Goal: Task Accomplishment & Management: Manage account settings

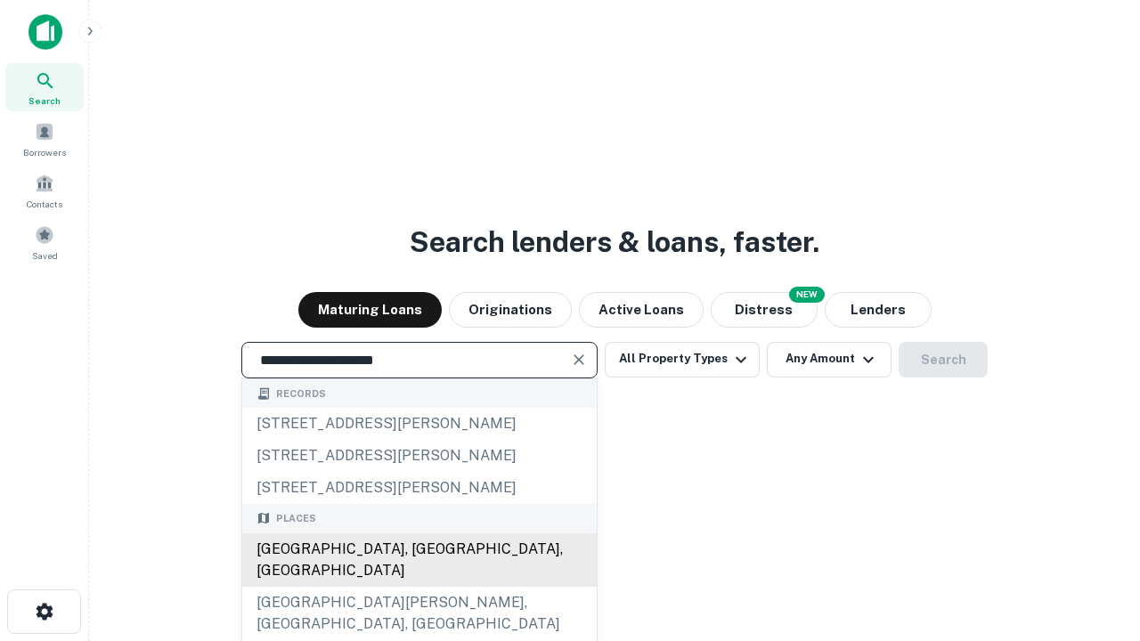
click at [419, 587] on div "[GEOGRAPHIC_DATA], [GEOGRAPHIC_DATA], [GEOGRAPHIC_DATA]" at bounding box center [419, 560] width 355 height 53
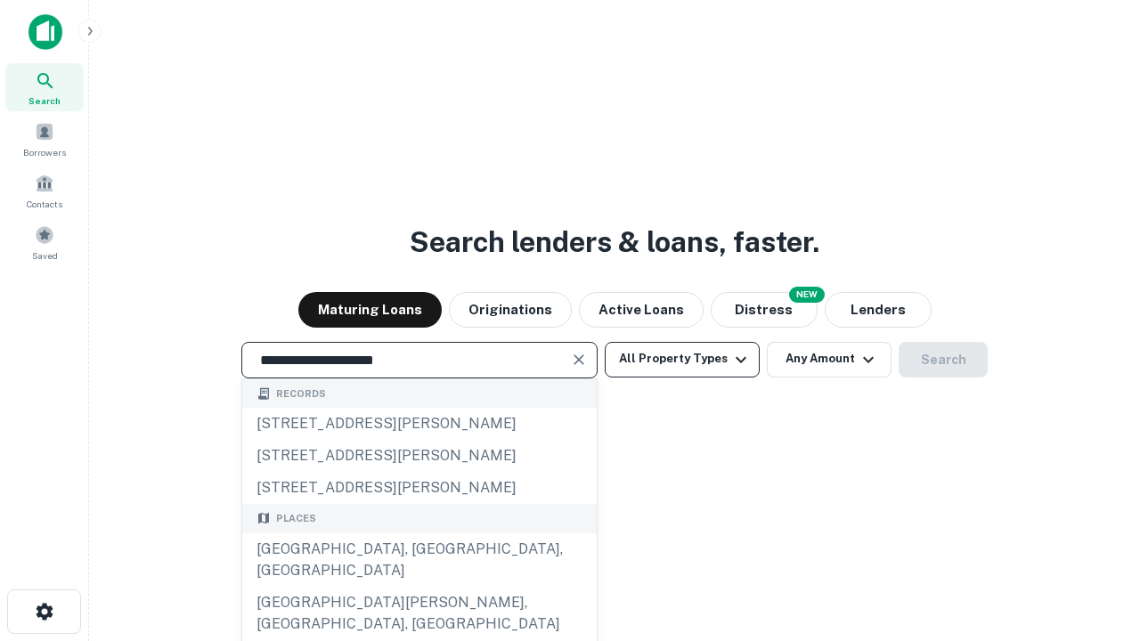
type input "**********"
click at [682, 359] on button "All Property Types" at bounding box center [682, 360] width 155 height 36
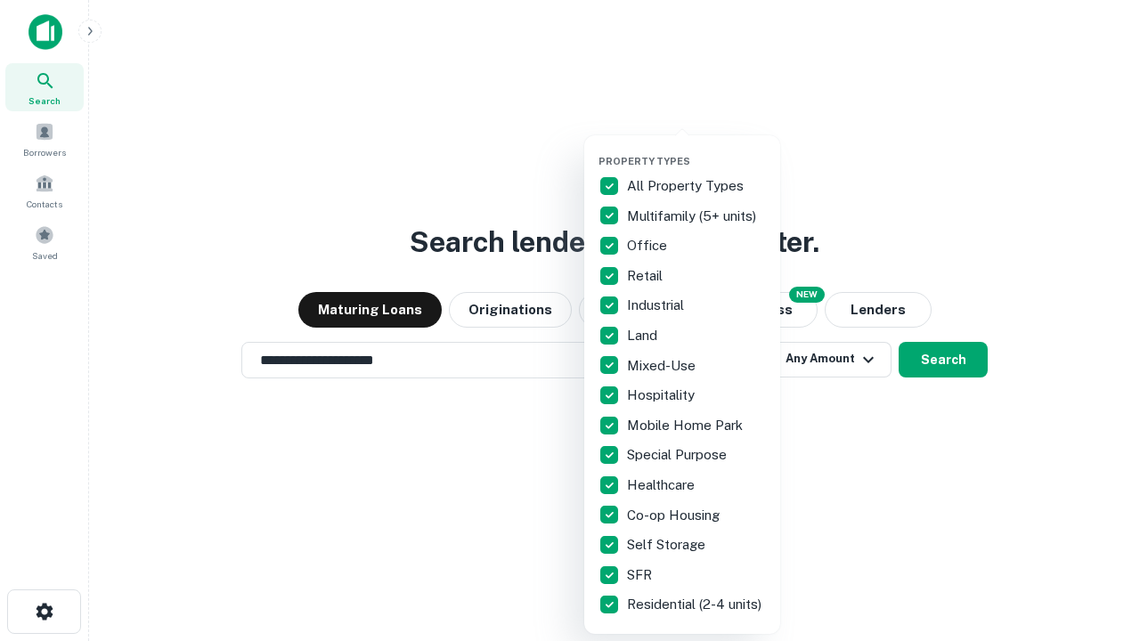
click at [697, 150] on button "button" at bounding box center [697, 150] width 196 height 1
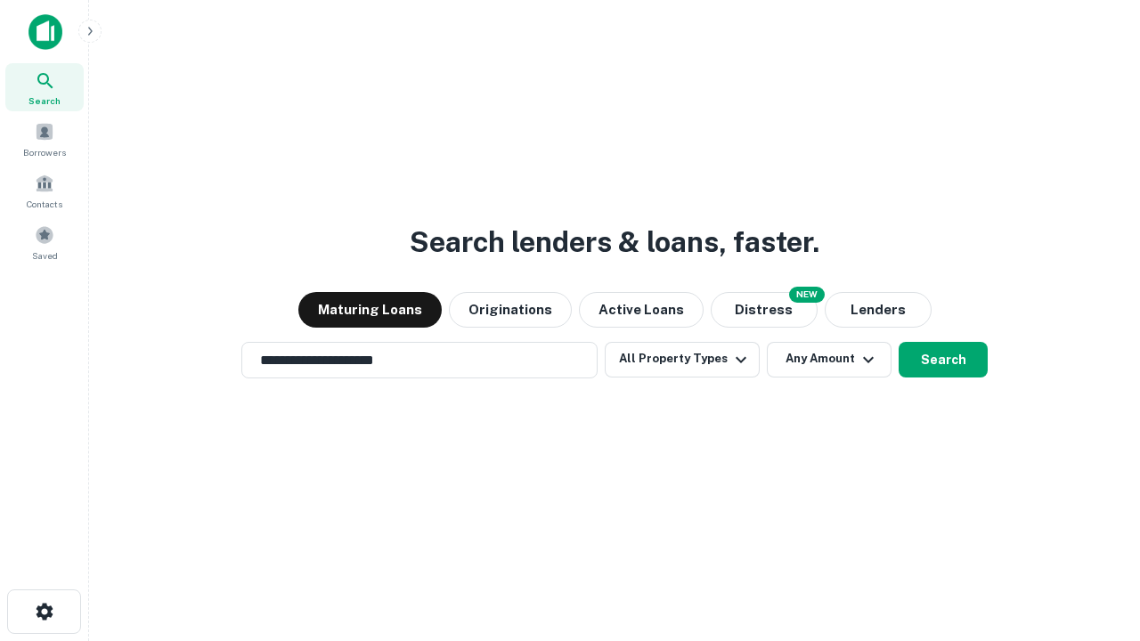
scroll to position [11, 215]
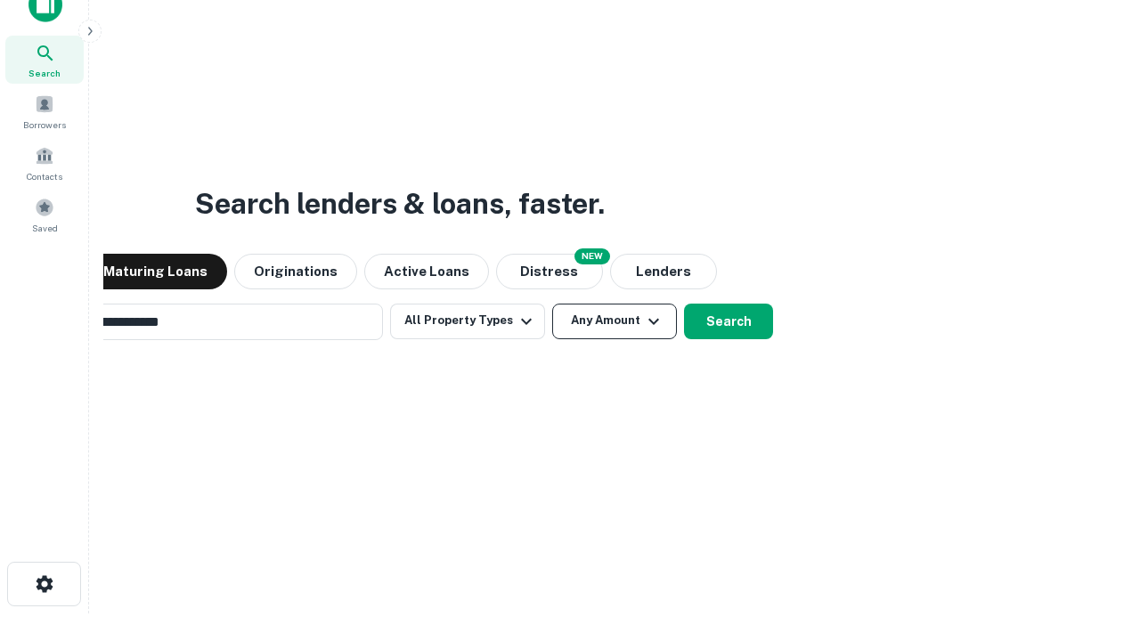
click at [552, 304] on button "Any Amount" at bounding box center [614, 322] width 125 height 36
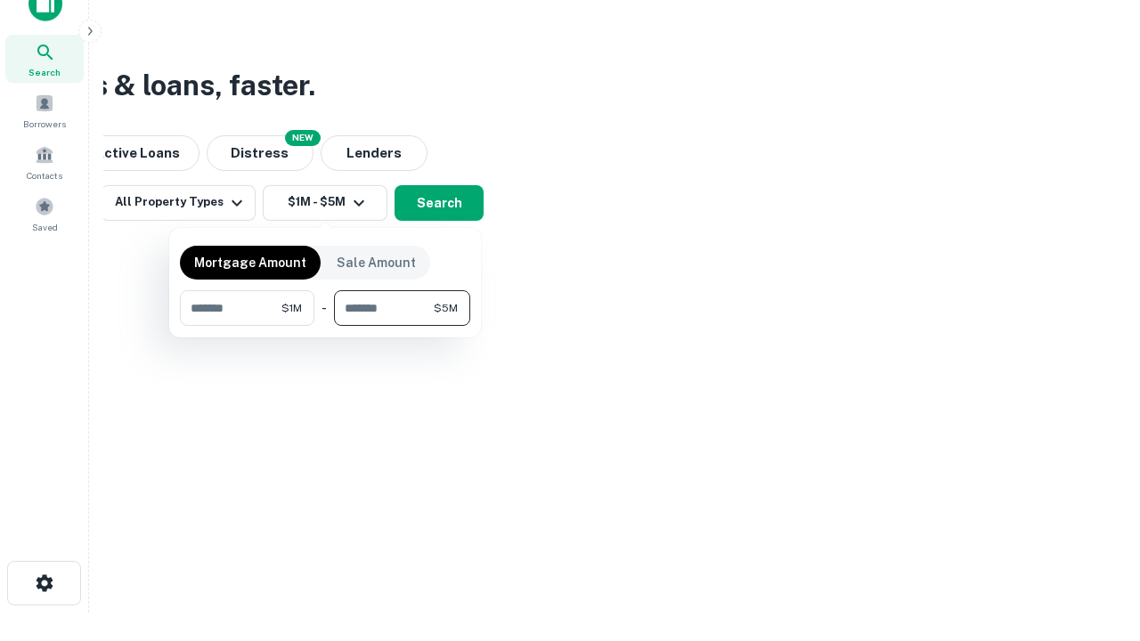
type input "*******"
click at [325, 326] on button "button" at bounding box center [325, 326] width 290 height 1
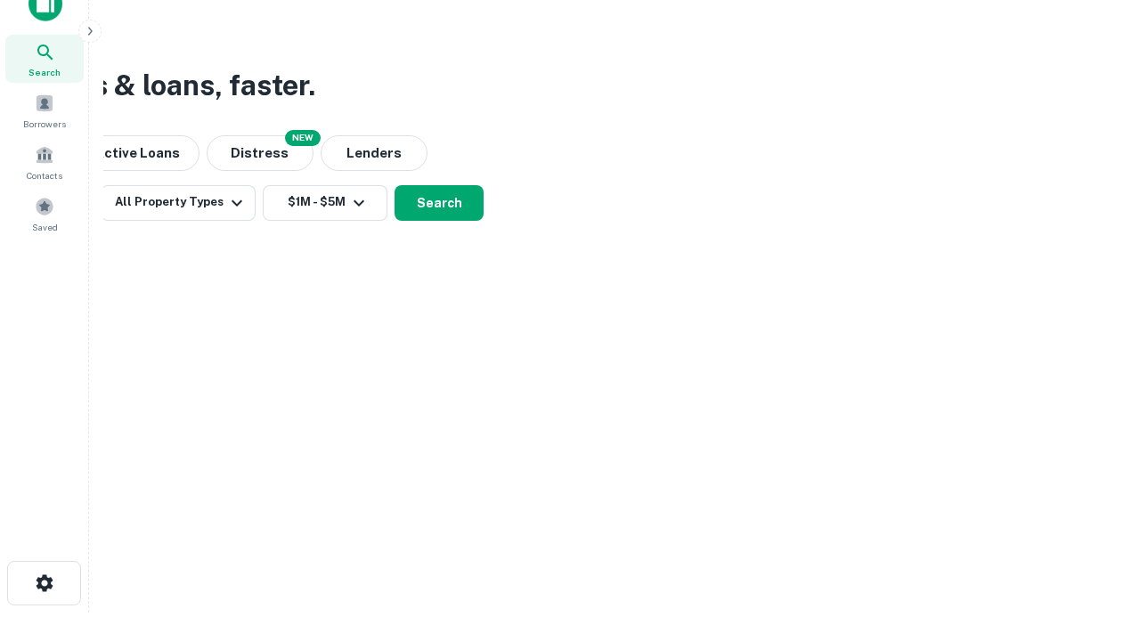
scroll to position [28, 0]
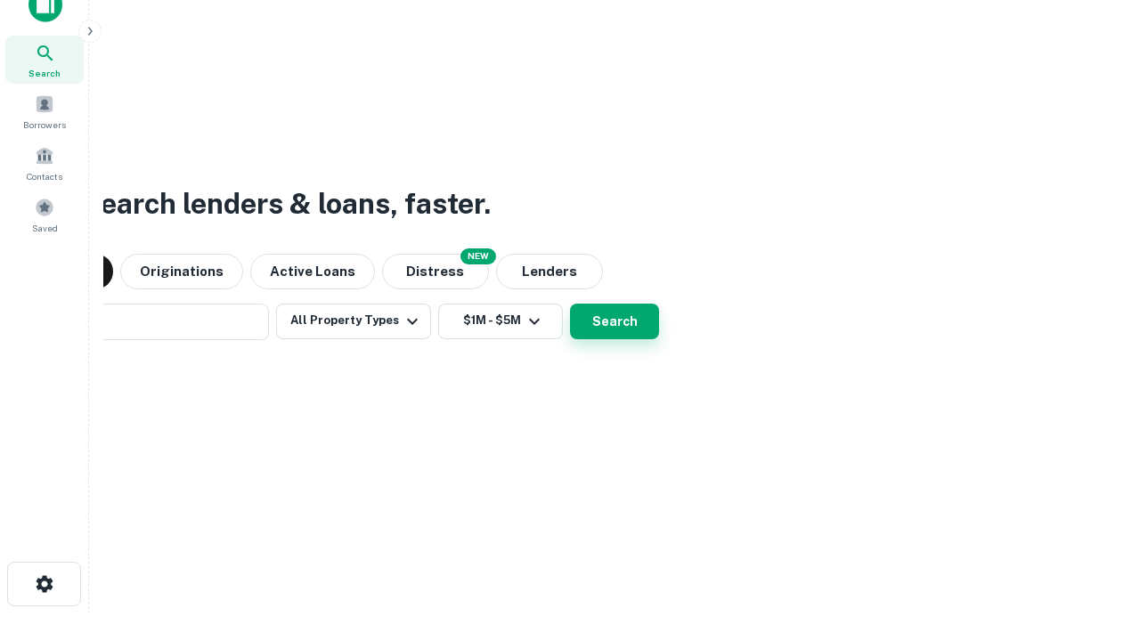
click at [570, 304] on button "Search" at bounding box center [614, 322] width 89 height 36
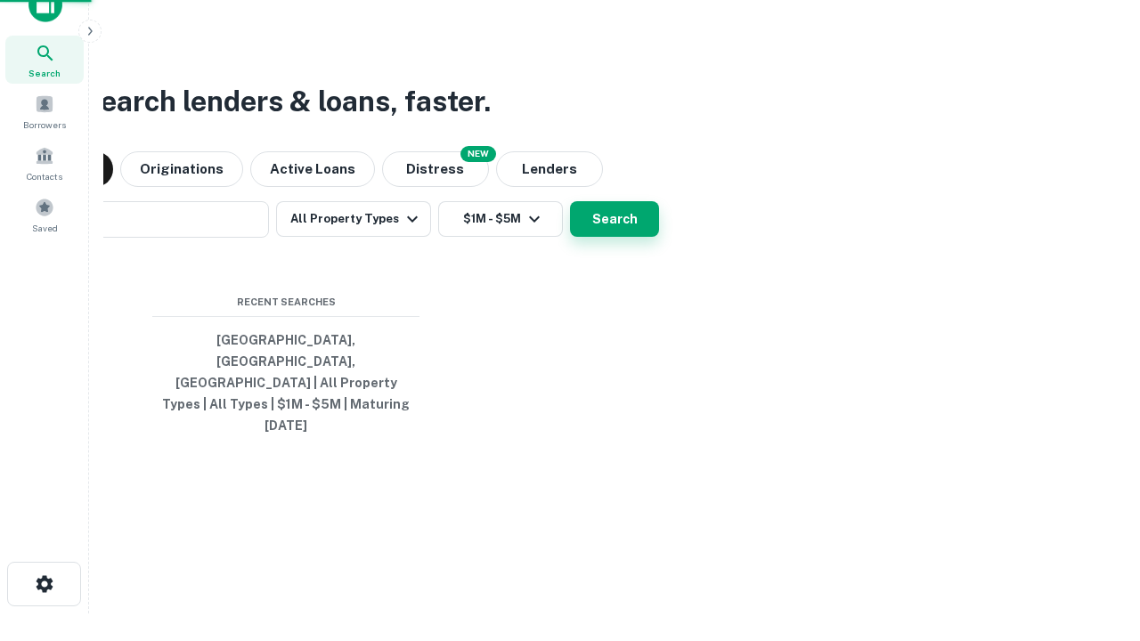
scroll to position [29, 0]
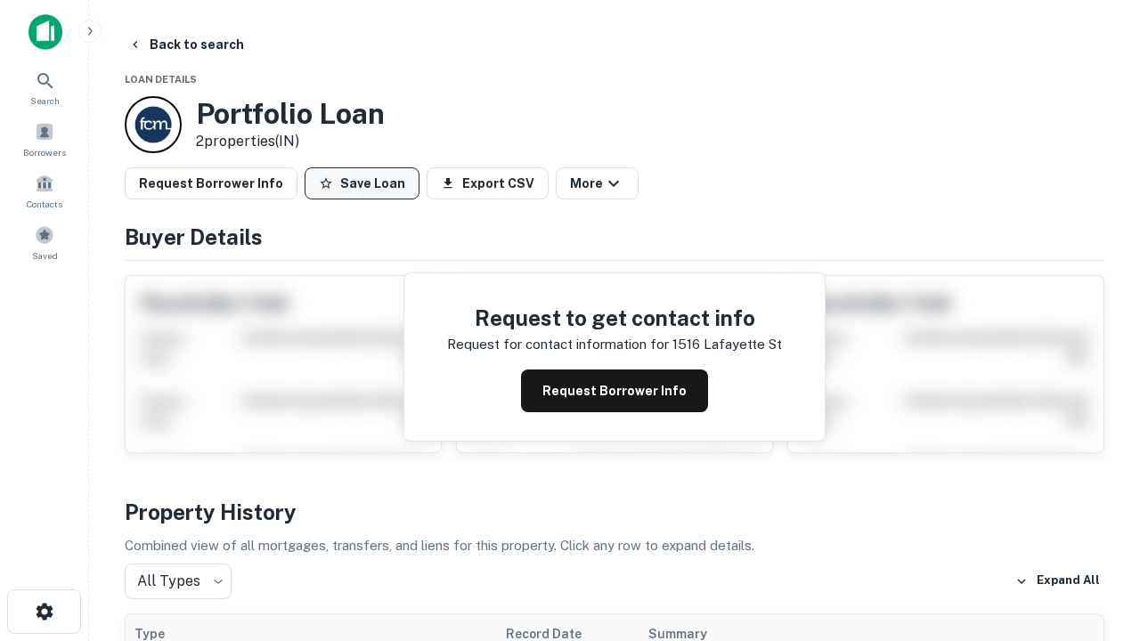
click at [362, 183] on button "Save Loan" at bounding box center [362, 183] width 115 height 32
click at [366, 183] on button "Loan Saved" at bounding box center [366, 183] width 123 height 32
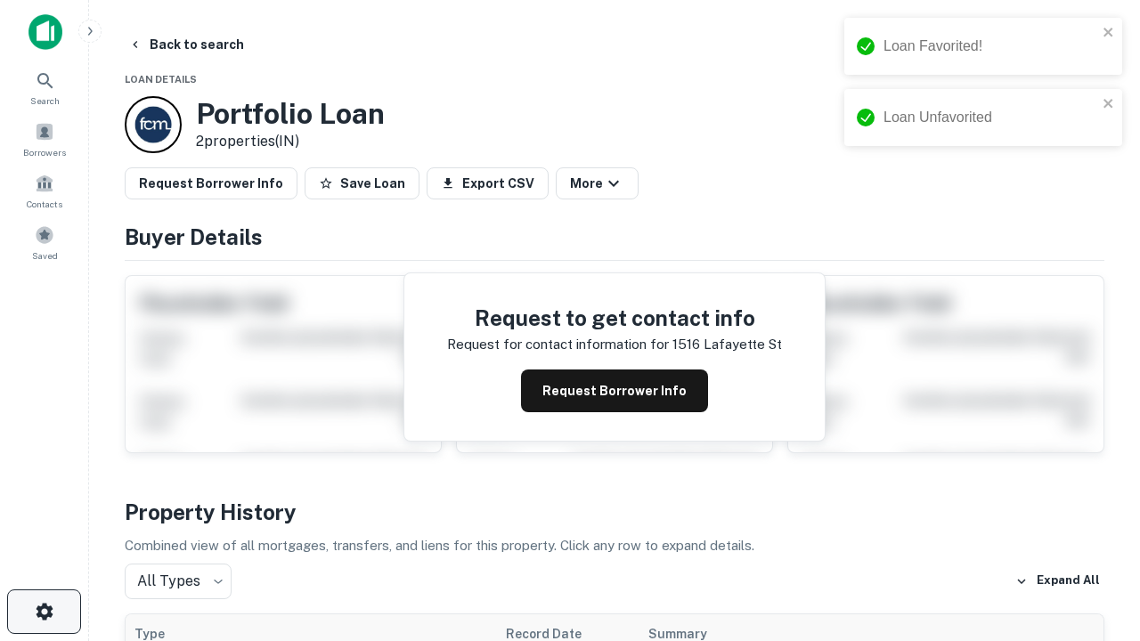
click at [44, 612] on icon "button" at bounding box center [44, 611] width 21 height 21
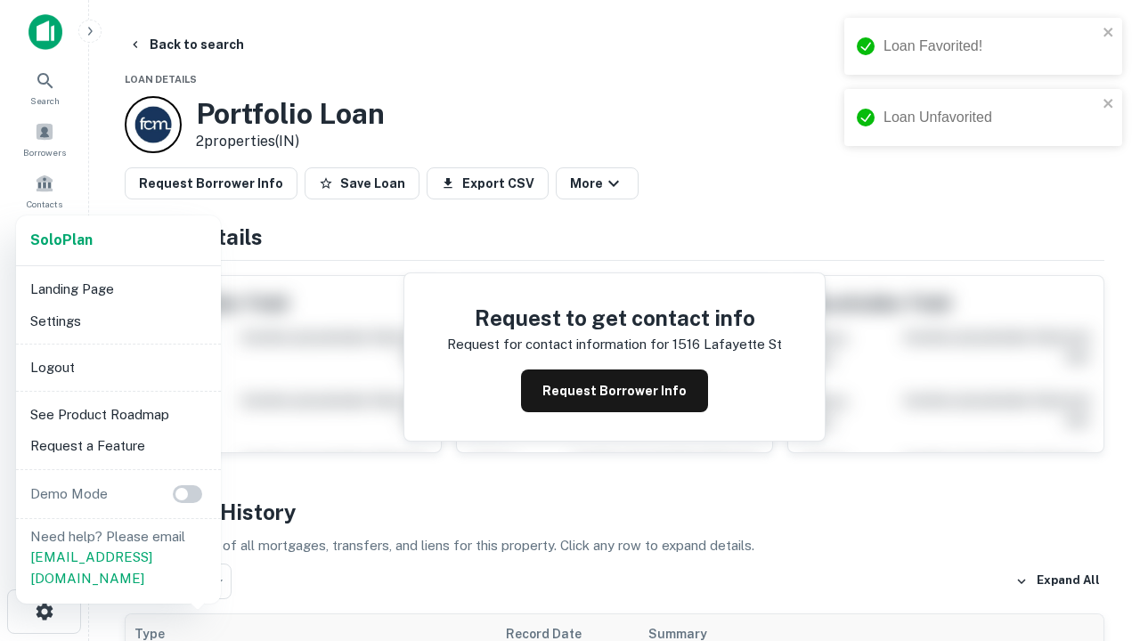
click at [118, 367] on li "Logout" at bounding box center [118, 368] width 191 height 32
